Goal: Task Accomplishment & Management: Manage account settings

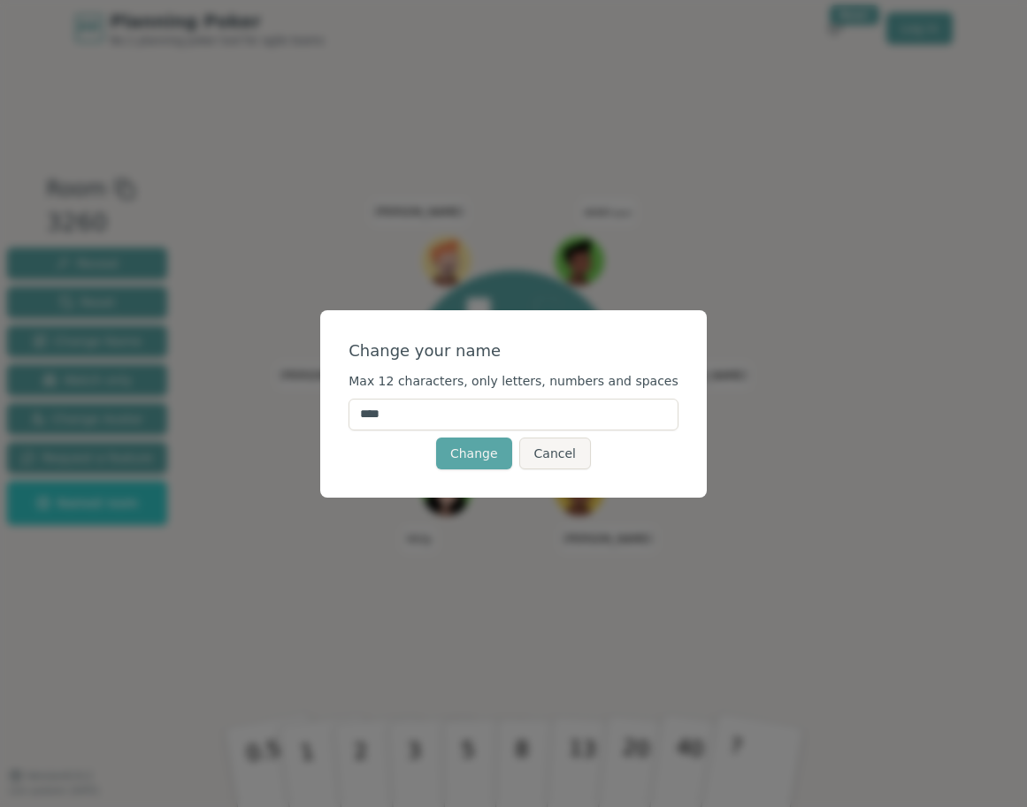
click at [427, 425] on input "****" at bounding box center [513, 415] width 330 height 32
type input "*"
type input "******"
click at [471, 461] on button "Change" at bounding box center [474, 454] width 76 height 32
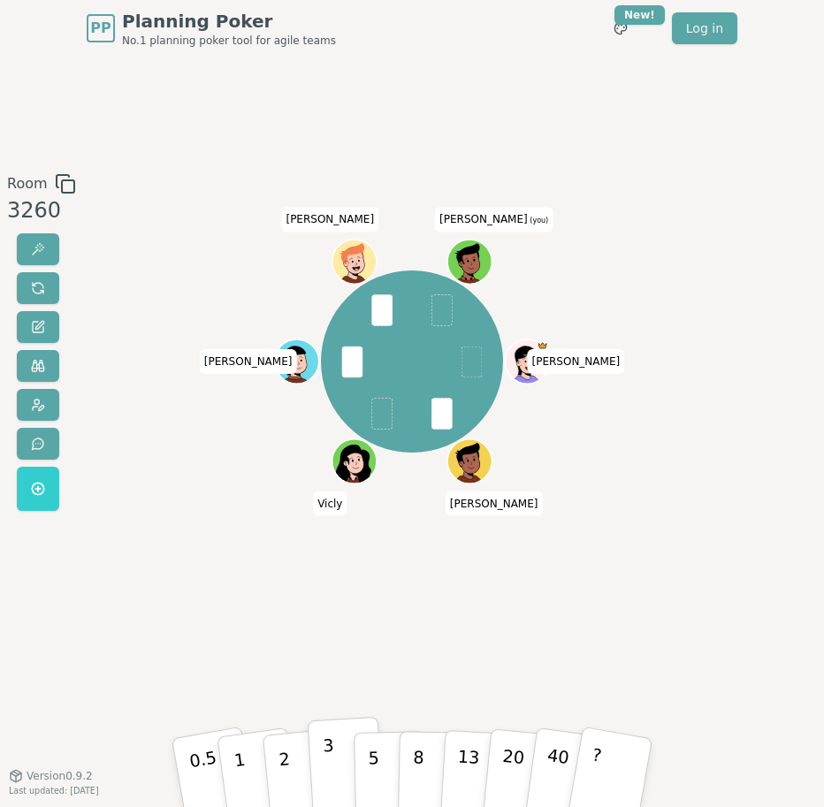
click at [339, 757] on button "3" at bounding box center [346, 772] width 77 height 110
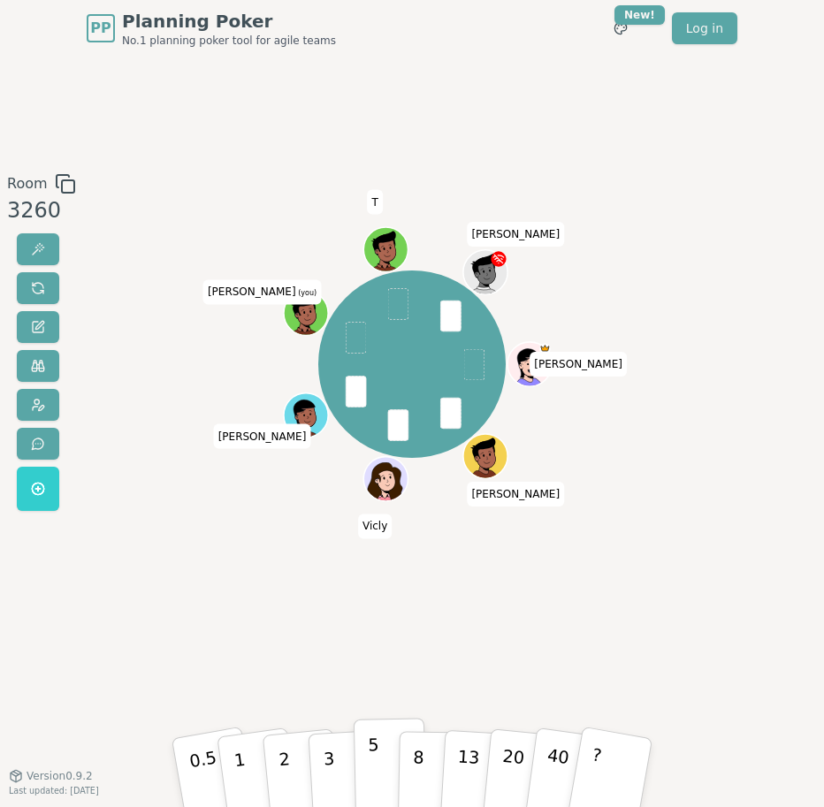
click at [363, 761] on button "5" at bounding box center [390, 772] width 73 height 108
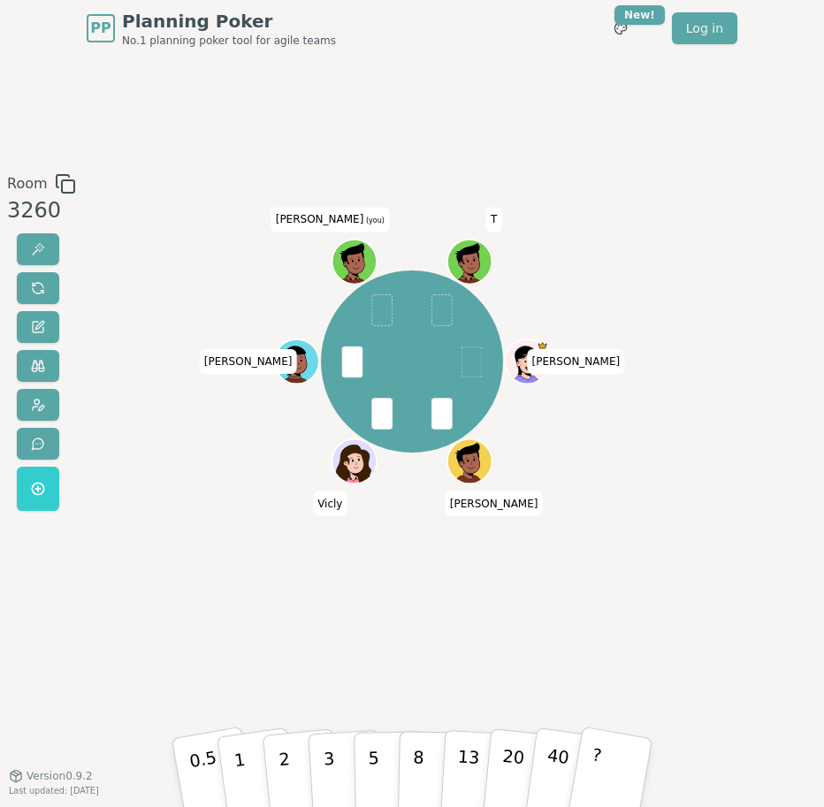
click at [348, 262] on icon at bounding box center [346, 265] width 7 height 6
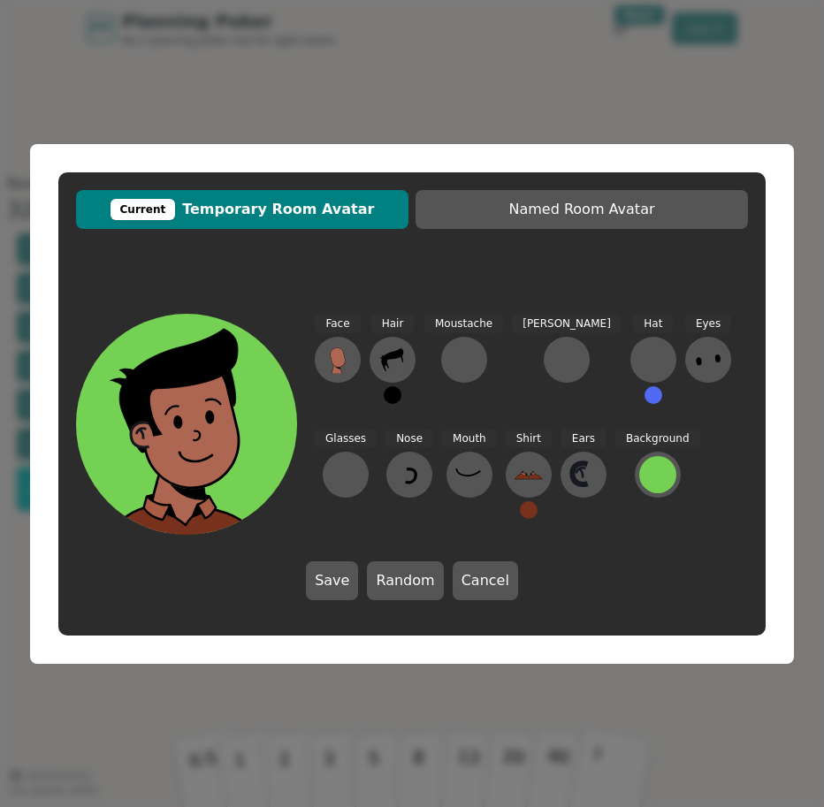
click at [325, 47] on div "Current Temporary Room Avatar Named Room Avatar Face Hair Moustache [PERSON_NAM…" at bounding box center [412, 403] width 824 height 807
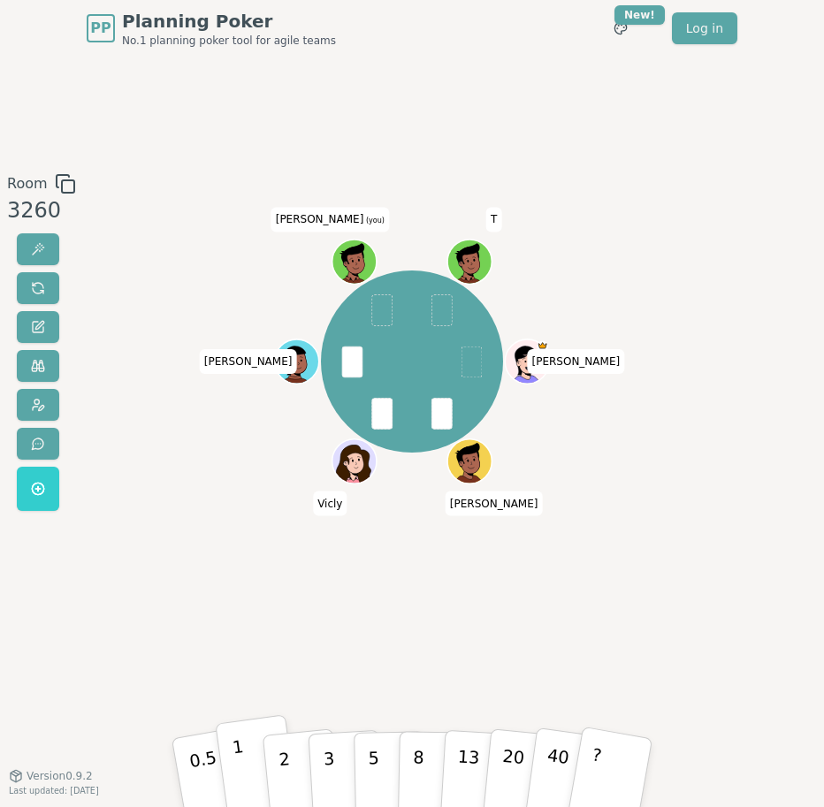
click at [241, 757] on button "1" at bounding box center [257, 772] width 85 height 115
click at [368, 257] on icon at bounding box center [356, 258] width 34 height 5
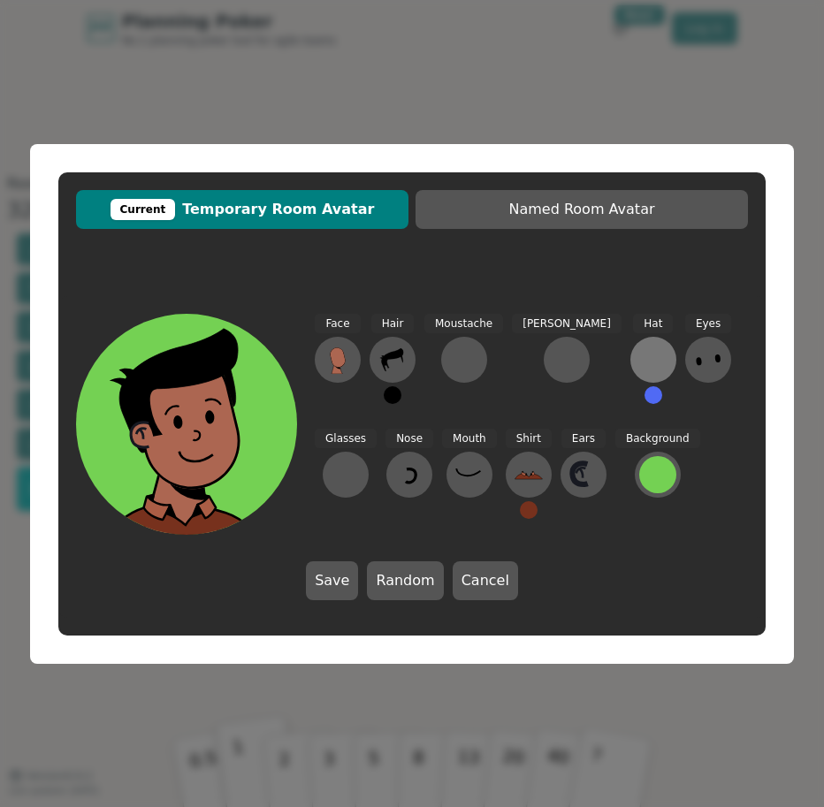
click at [639, 364] on div at bounding box center [653, 360] width 28 height 28
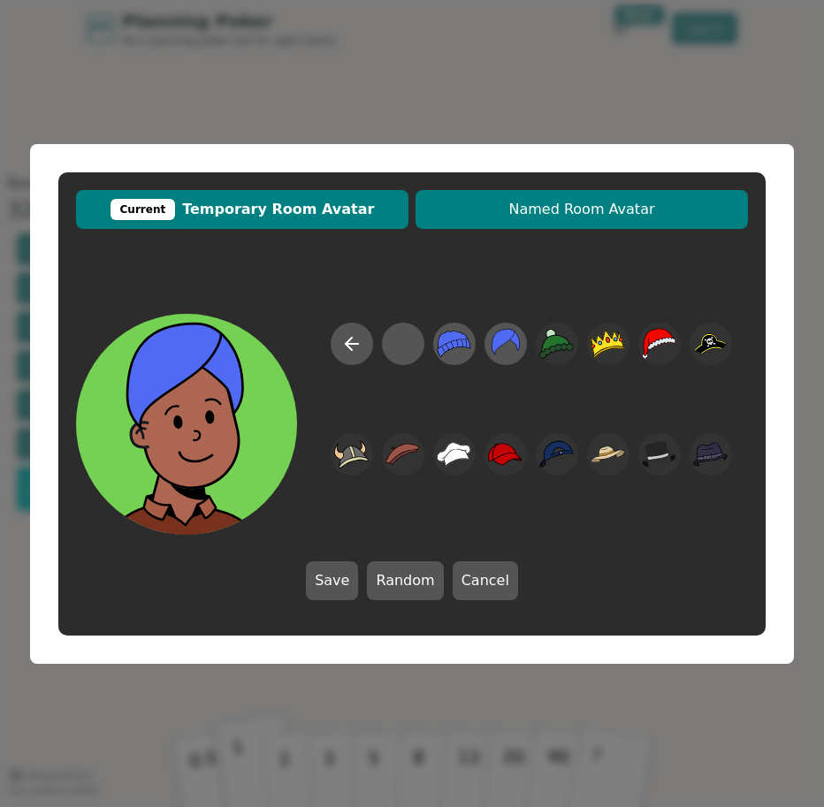
click at [536, 216] on span "Named Room Avatar" at bounding box center [581, 209] width 315 height 21
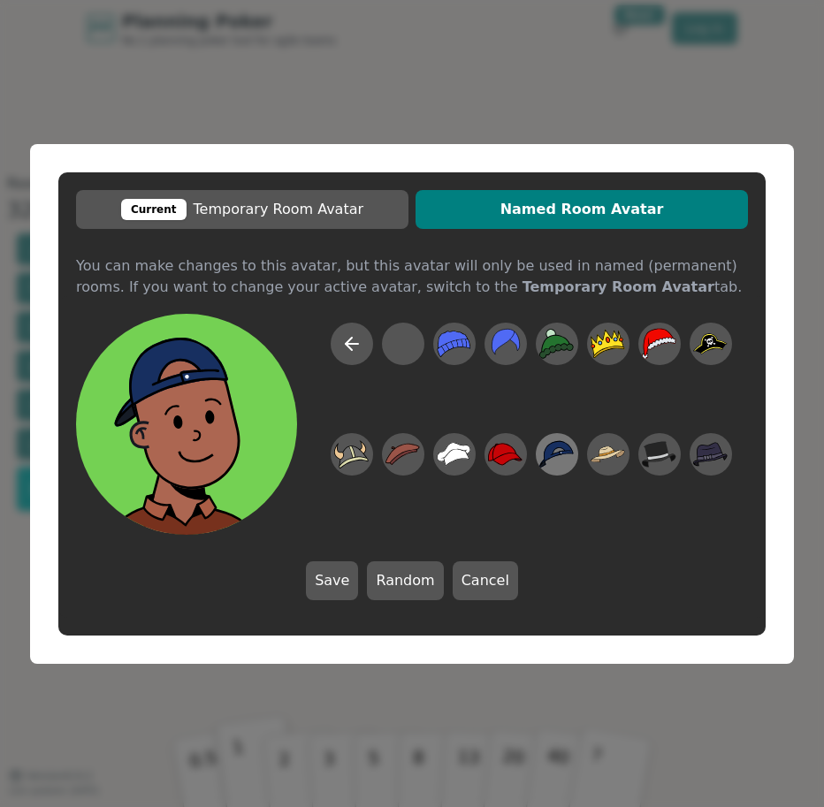
click at [560, 446] on icon at bounding box center [556, 453] width 34 height 27
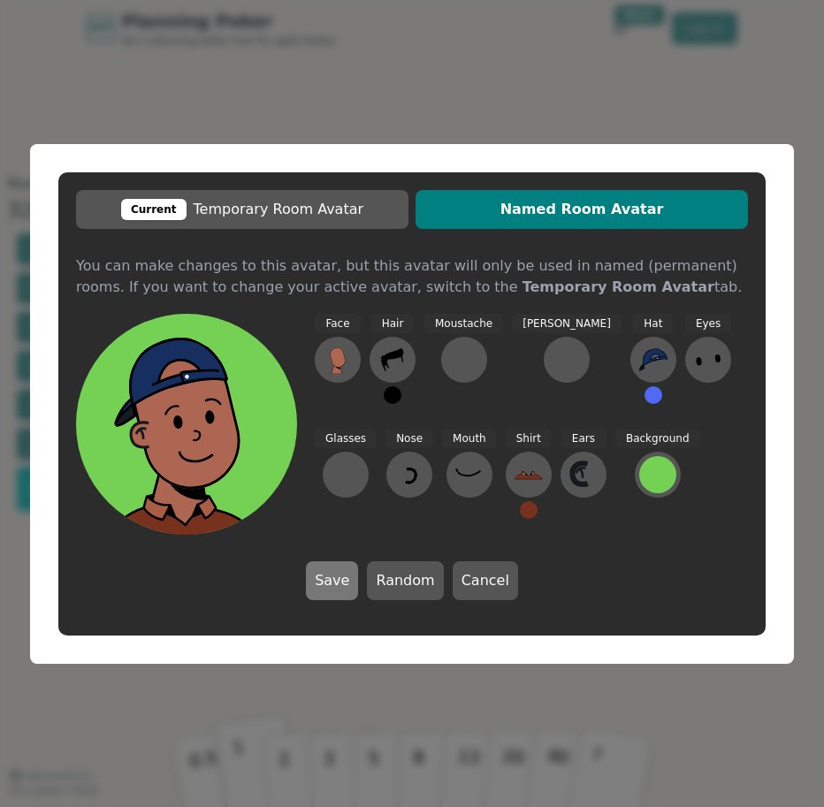
click at [335, 577] on button "Save" at bounding box center [332, 581] width 52 height 39
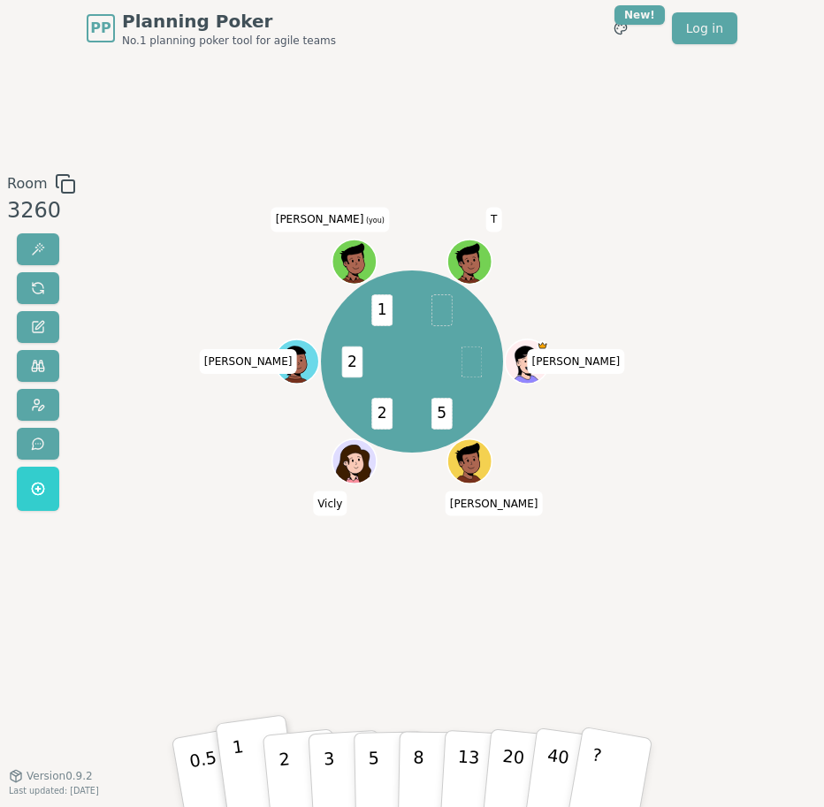
click at [289, 580] on div "5 2 2 1 [PERSON_NAME] [PERSON_NAME] (you) T" at bounding box center [412, 416] width 444 height 486
click at [360, 252] on icon at bounding box center [352, 255] width 23 height 24
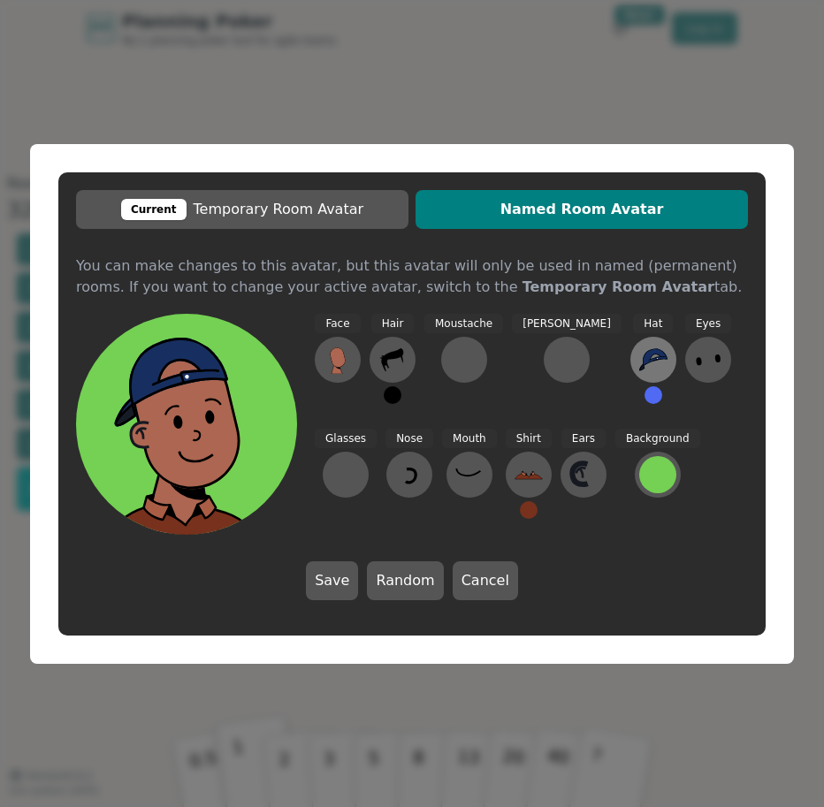
click at [639, 357] on icon at bounding box center [653, 360] width 28 height 28
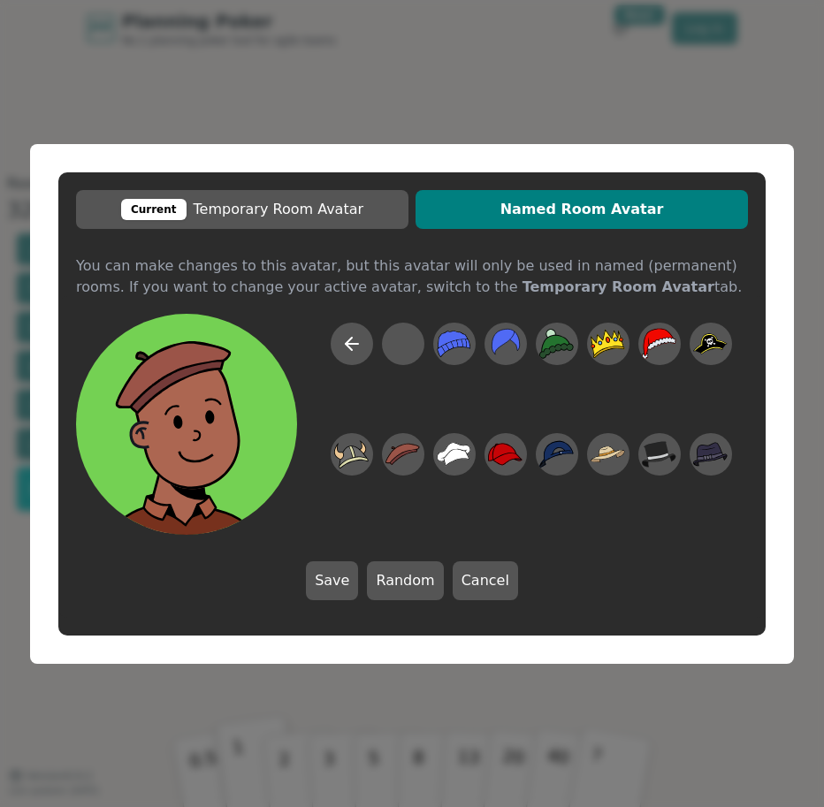
click at [480, 78] on div "Current Temporary Room Avatar Named Room Avatar You can make changes to this av…" at bounding box center [412, 403] width 824 height 807
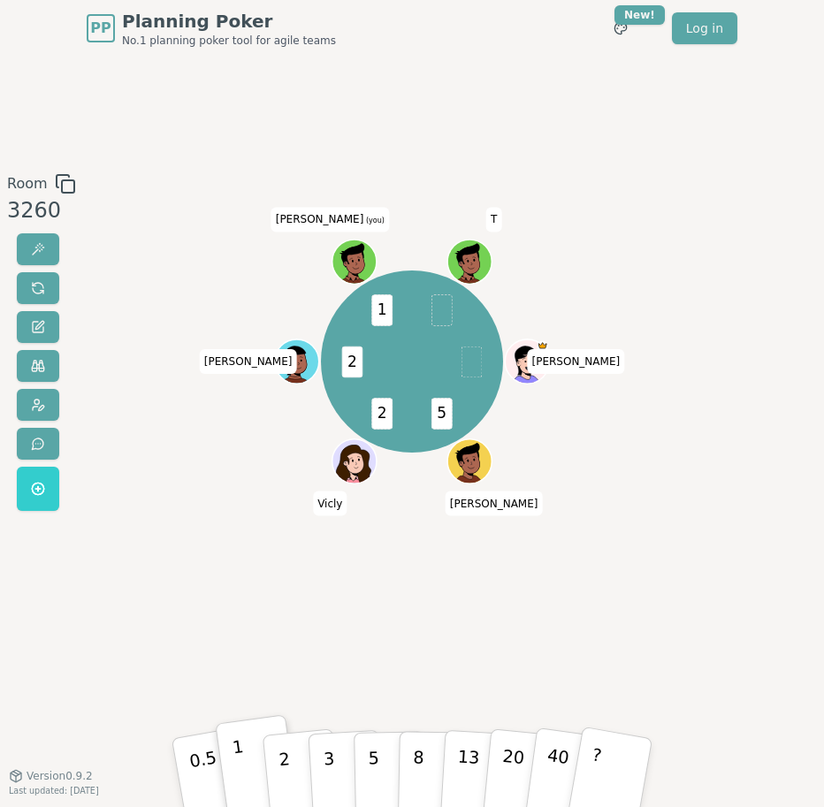
click at [570, 539] on div "5 2 2 1 [PERSON_NAME] [PERSON_NAME] (you) T" at bounding box center [412, 416] width 444 height 486
click at [493, 221] on span "T" at bounding box center [493, 220] width 15 height 25
click at [293, 289] on div "[PERSON_NAME] Vicly [PERSON_NAME] (you) T" at bounding box center [412, 362] width 444 height 315
